Goal: Find contact information

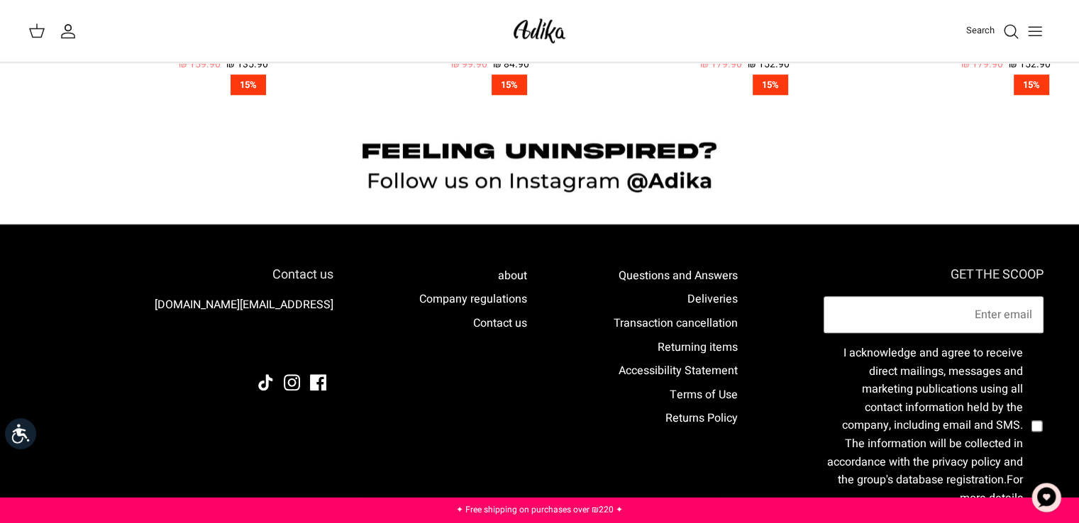
scroll to position [1449, 0]
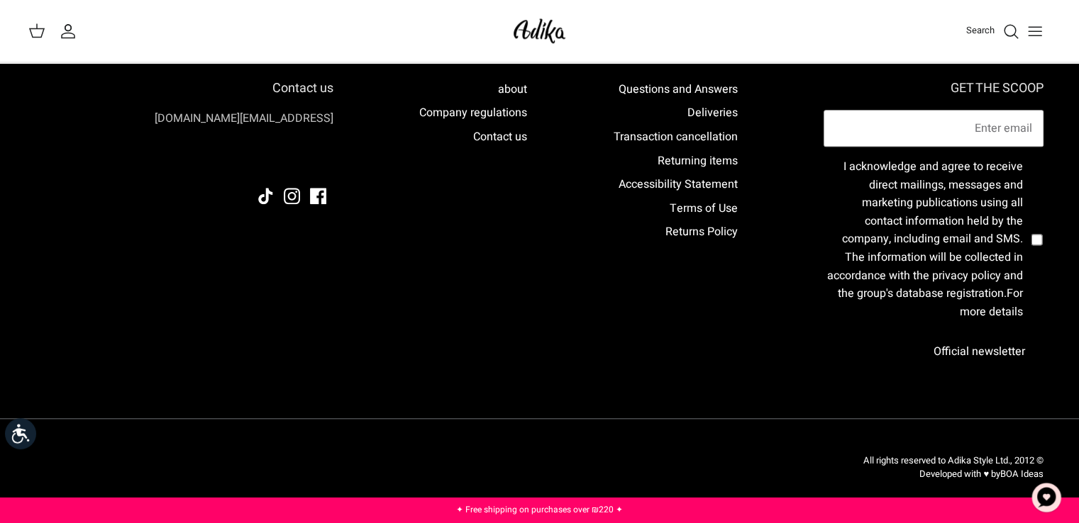
click at [313, 115] on font "[EMAIL_ADDRESS][DOMAIN_NAME]" at bounding box center [244, 118] width 179 height 17
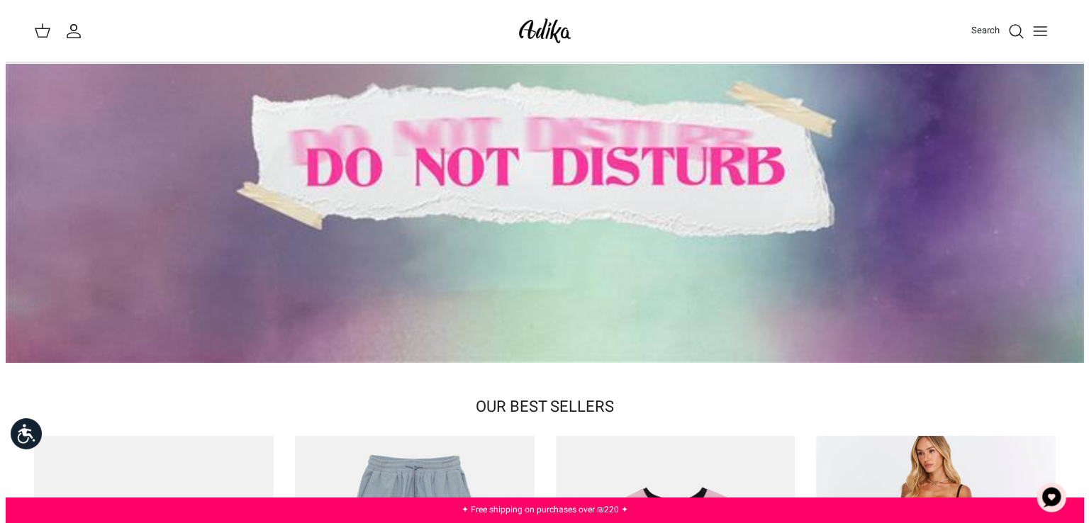
scroll to position [0, 0]
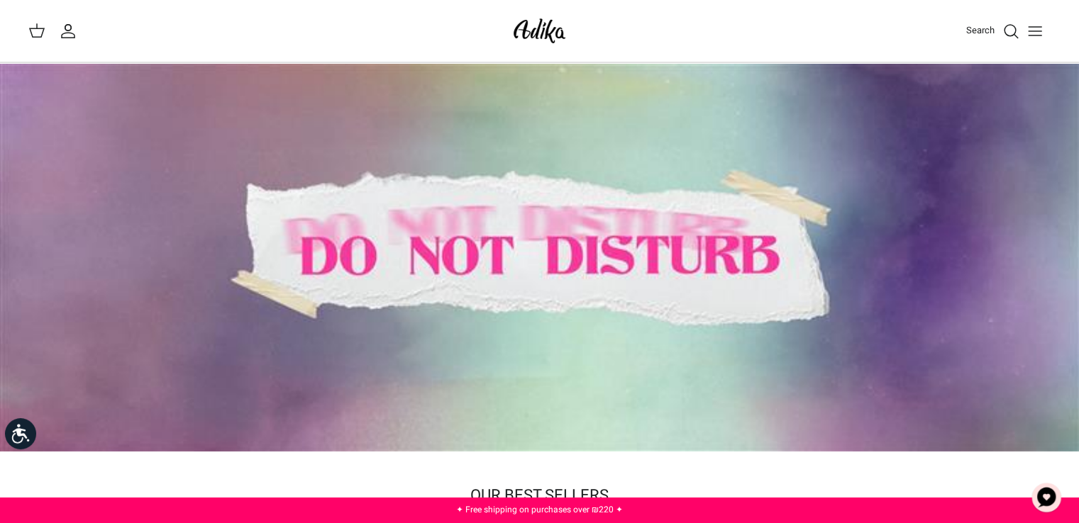
click at [1034, 27] on icon "Toggle menu" at bounding box center [1034, 31] width 17 height 17
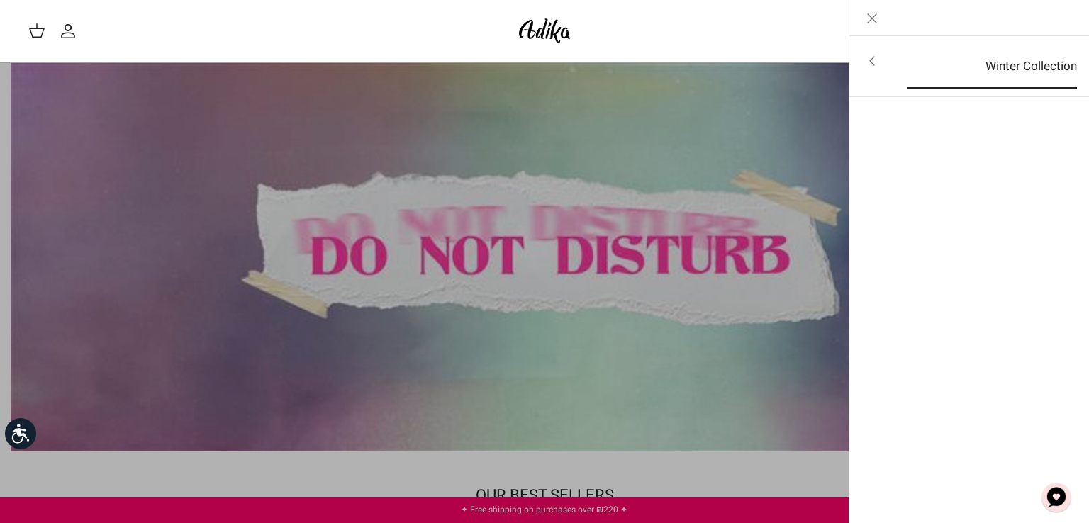
click at [1016, 71] on font "Winter Collection" at bounding box center [1031, 66] width 91 height 18
click at [1019, 65] on font "For all items" at bounding box center [1036, 62] width 66 height 18
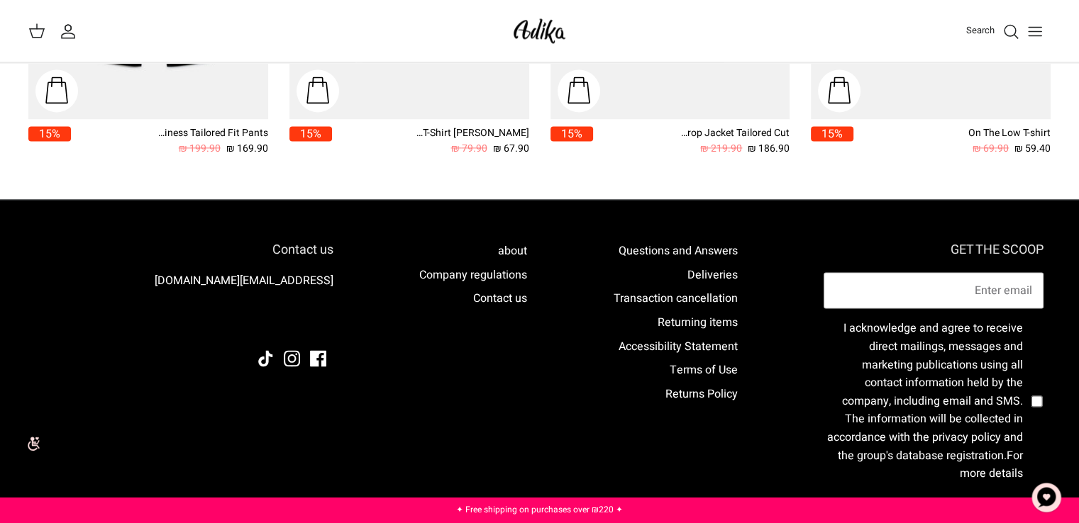
scroll to position [1915, 0]
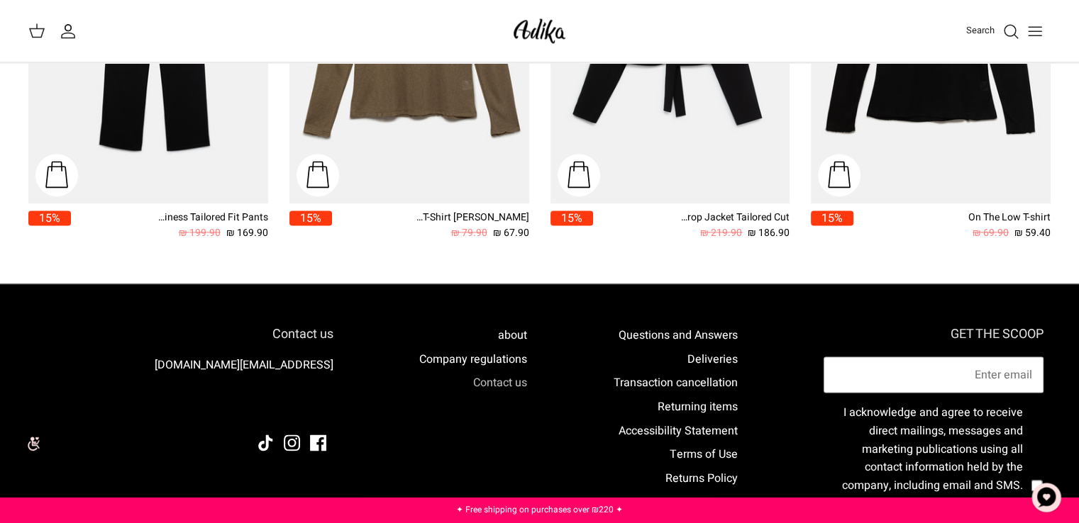
click at [508, 379] on font "Contact us" at bounding box center [500, 382] width 54 height 17
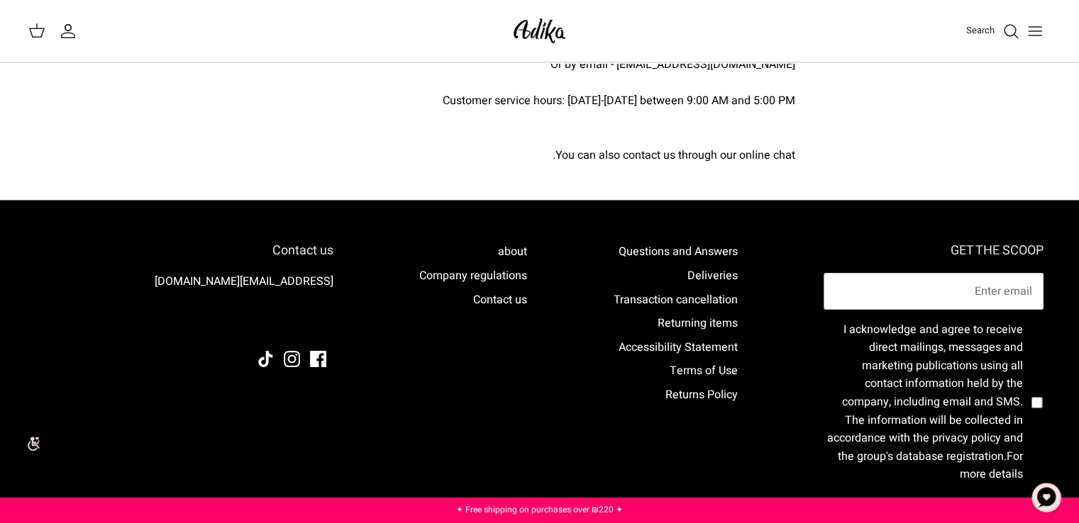
scroll to position [294, 0]
